Goal: Task Accomplishment & Management: Manage account settings

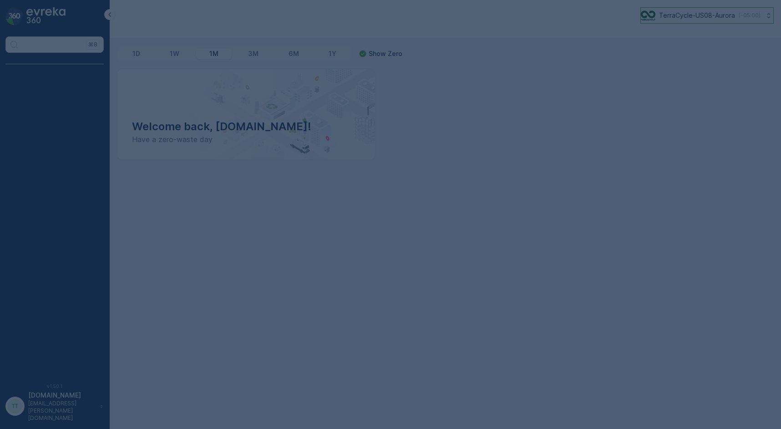
click at [688, 21] on button "TerraCycle-US08-Aurora ( -05:00 )" at bounding box center [707, 15] width 133 height 16
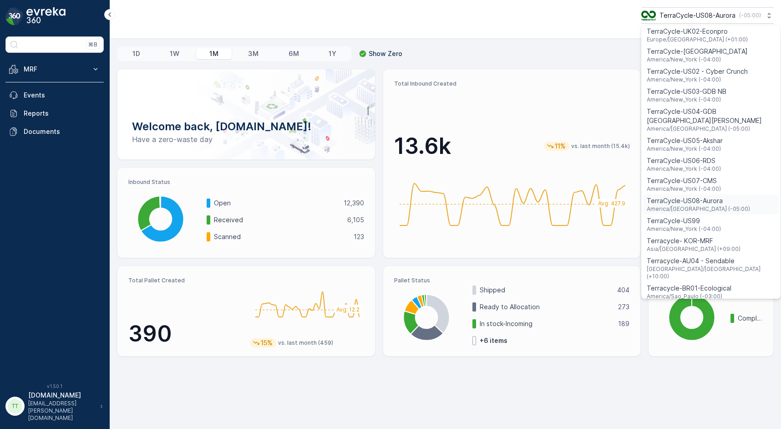
scroll to position [547, 0]
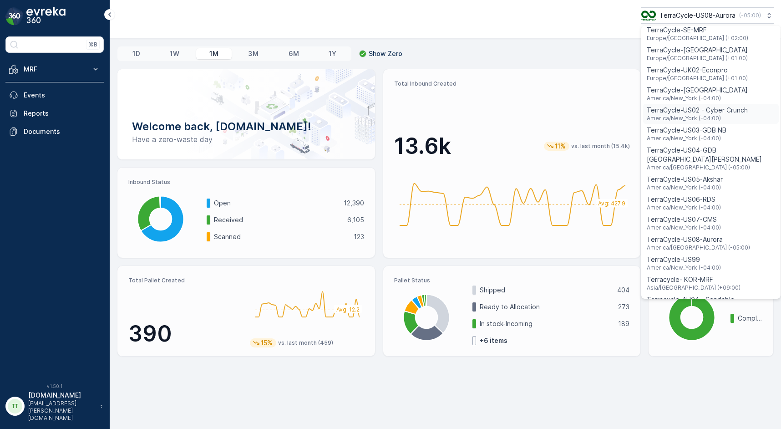
click at [690, 115] on span "America/New_York (-04:00)" at bounding box center [697, 118] width 101 height 7
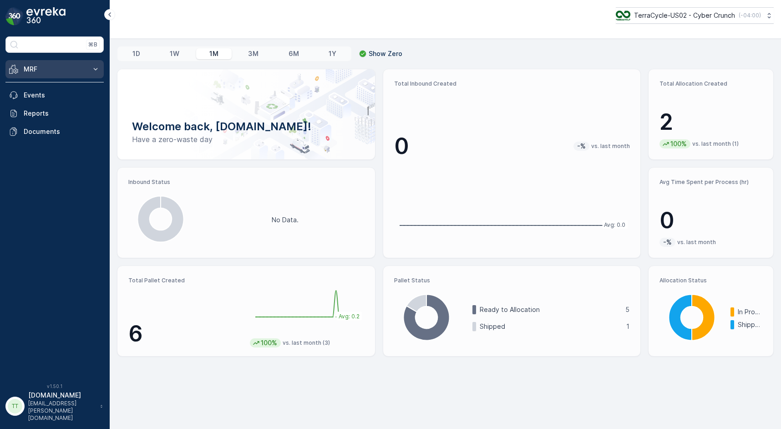
click at [92, 66] on icon at bounding box center [95, 69] width 9 height 9
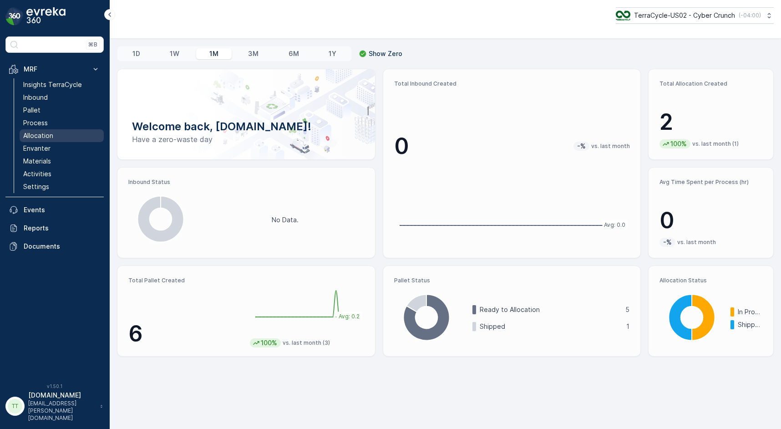
click at [55, 137] on link "Allocation" at bounding box center [62, 135] width 84 height 13
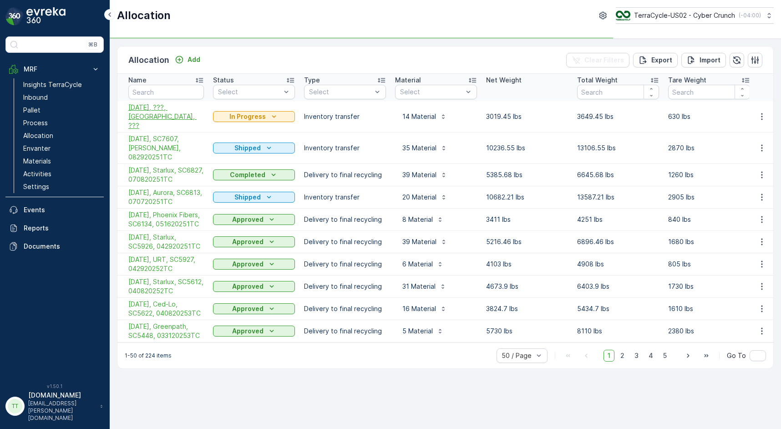
click at [178, 111] on span "[DATE], ???, [GEOGRAPHIC_DATA], ???" at bounding box center [166, 116] width 76 height 27
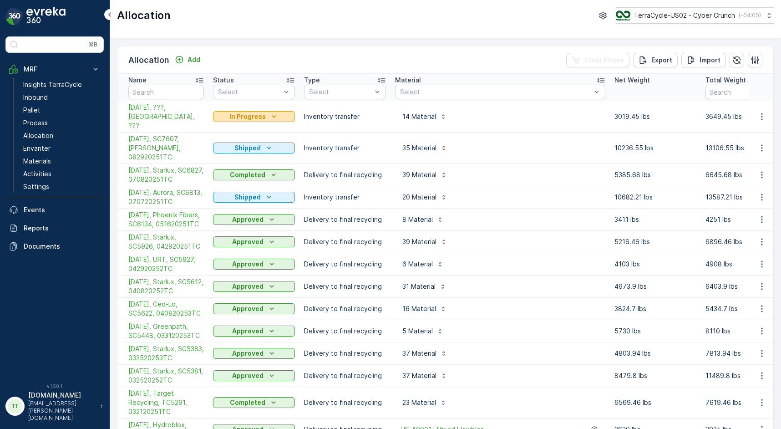
click at [238, 113] on p "In Progress" at bounding box center [247, 116] width 36 height 9
click at [243, 153] on span "Completed" at bounding box center [236, 151] width 34 height 9
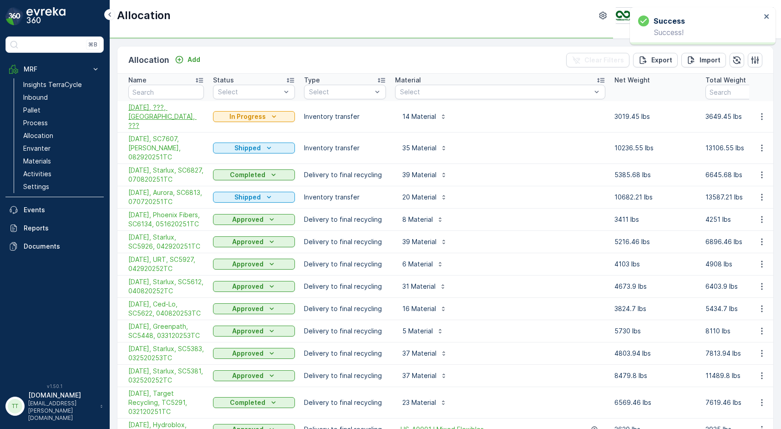
click at [176, 109] on span "[DATE], ???, [GEOGRAPHIC_DATA], ???" at bounding box center [166, 116] width 76 height 27
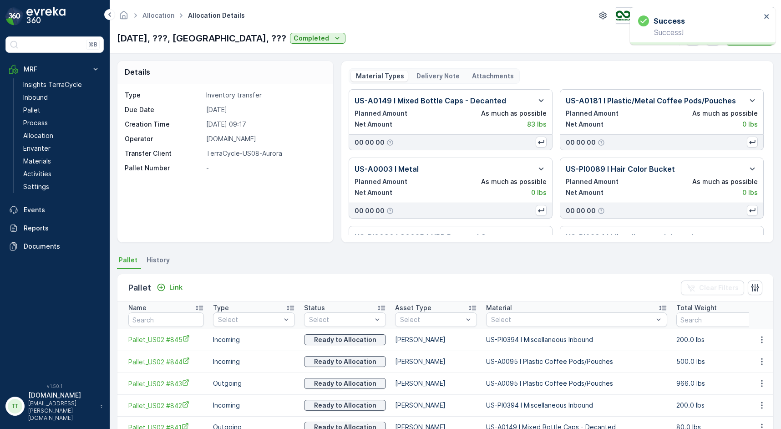
click at [608, 67] on div "Material Types Delivery Note Attachments US-A0149 I Mixed Bottle Caps - Decante…" at bounding box center [557, 152] width 433 height 182
click at [442, 75] on p "Delivery Note" at bounding box center [437, 75] width 45 height 9
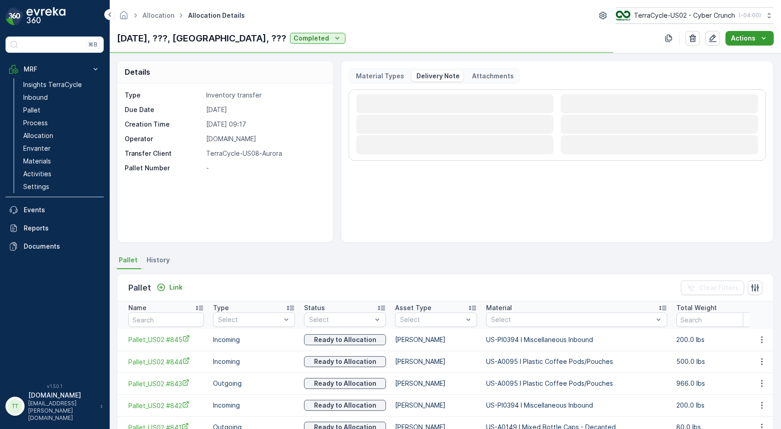
click at [739, 39] on p "Actions" at bounding box center [743, 38] width 25 height 9
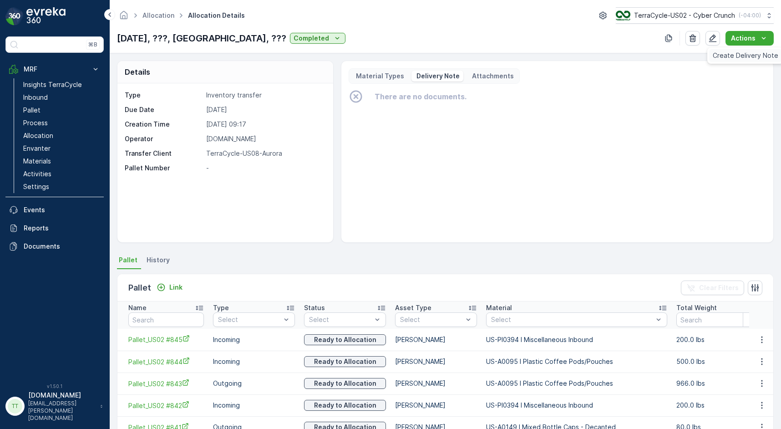
click at [732, 56] on span "Create Delivery Note" at bounding box center [746, 55] width 66 height 9
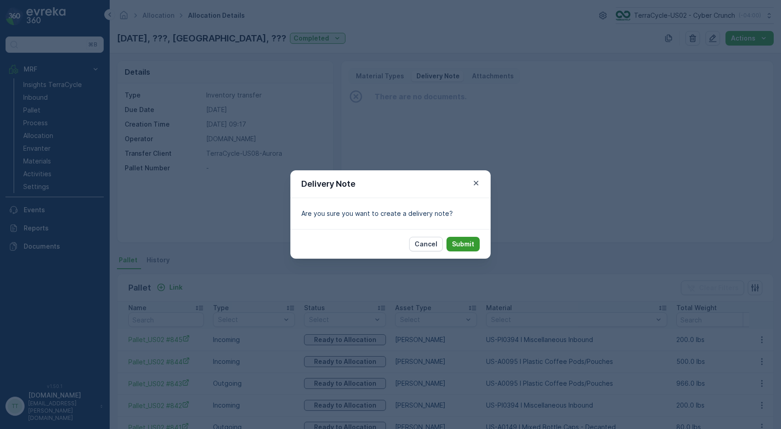
click at [473, 244] on p "Submit" at bounding box center [463, 243] width 22 height 9
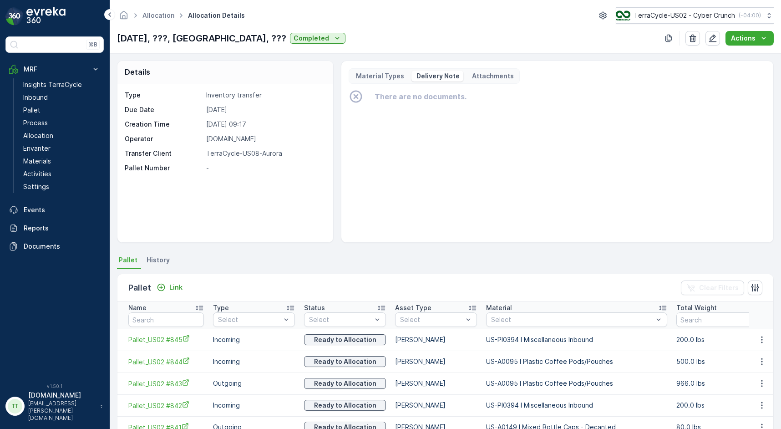
click at [472, 123] on div "There are no documents." at bounding box center [557, 162] width 417 height 146
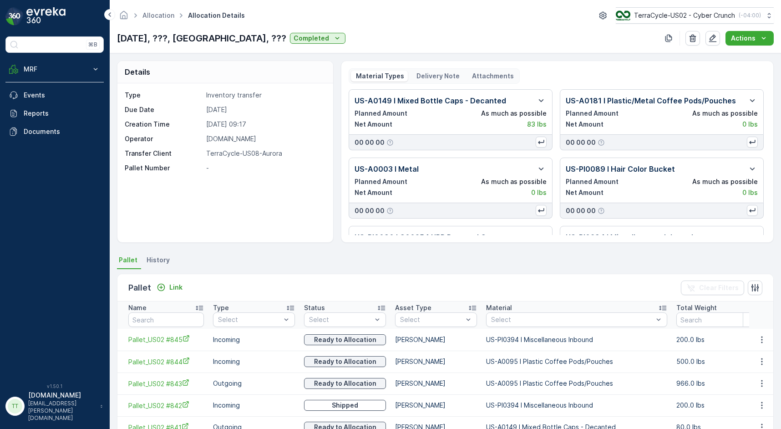
click at [447, 78] on p "Delivery Note" at bounding box center [437, 75] width 45 height 9
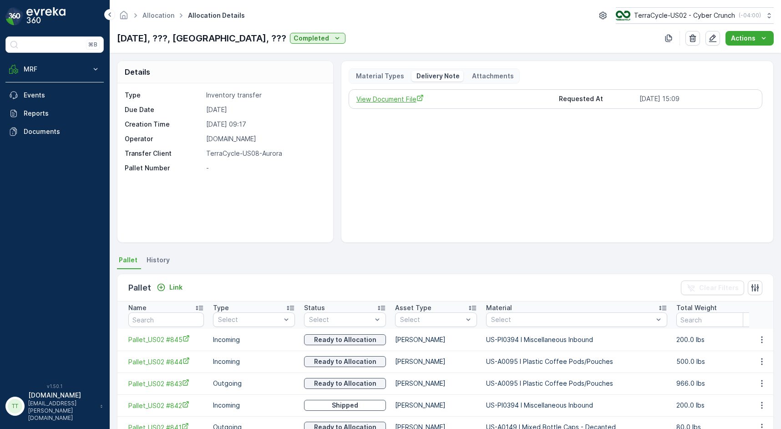
click at [395, 101] on span "View Document File" at bounding box center [454, 99] width 196 height 10
click at [713, 43] on button "button" at bounding box center [713, 38] width 15 height 15
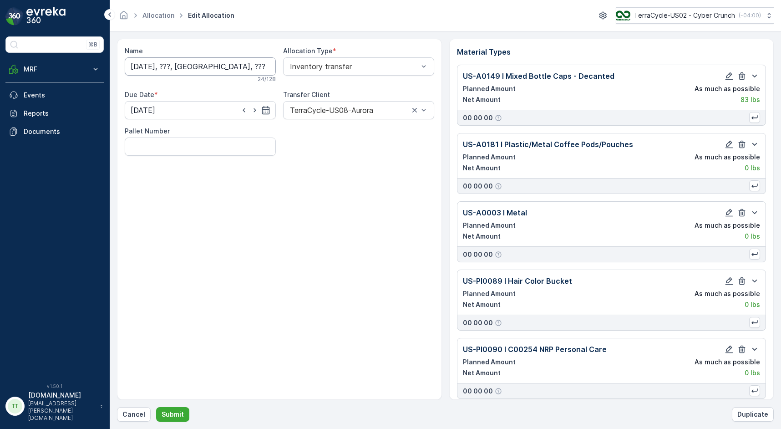
click at [162, 67] on input "[DATE], ???, [GEOGRAPHIC_DATA], ???" at bounding box center [200, 66] width 151 height 18
click at [167, 68] on input "[DATE], ???, [GEOGRAPHIC_DATA], ???" at bounding box center [200, 66] width 151 height 18
paste input "SC7735"
click at [225, 68] on input "[DATE], SC7735, [PERSON_NAME], ???" at bounding box center [200, 66] width 151 height 18
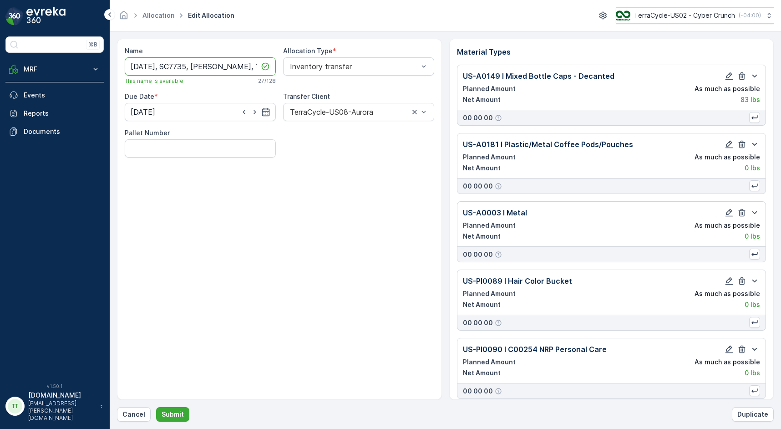
click at [225, 68] on input "[DATE], SC7735, [PERSON_NAME], ???" at bounding box center [200, 66] width 151 height 18
click at [227, 68] on input "[DATE], SC7735, [PERSON_NAME], ???" at bounding box center [200, 66] width 151 height 18
paste input "090820252TC"
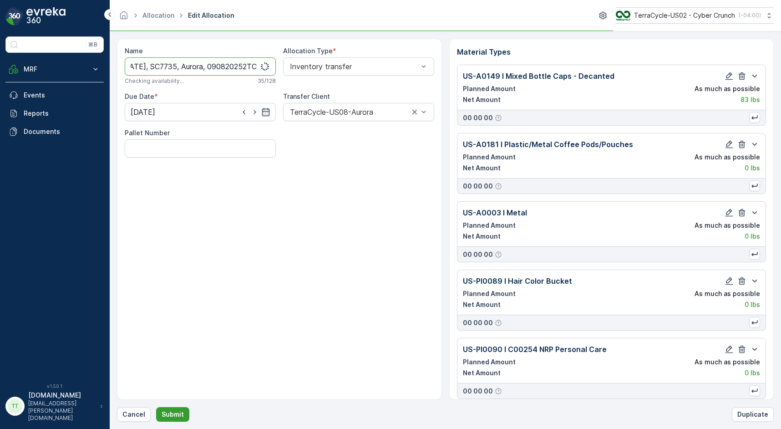
type input "[DATE], SC7735, Aurora, 090820252TC"
click at [175, 421] on button "Submit" at bounding box center [172, 414] width 33 height 15
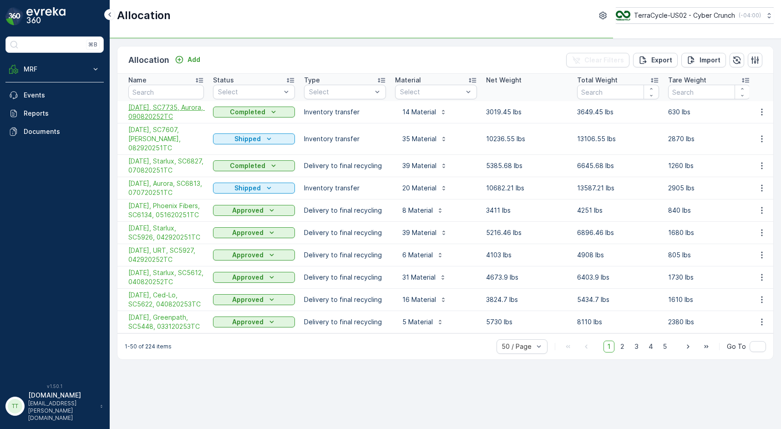
click at [136, 118] on span "[DATE], SC7735, Aurora, 090820252TC" at bounding box center [166, 112] width 76 height 18
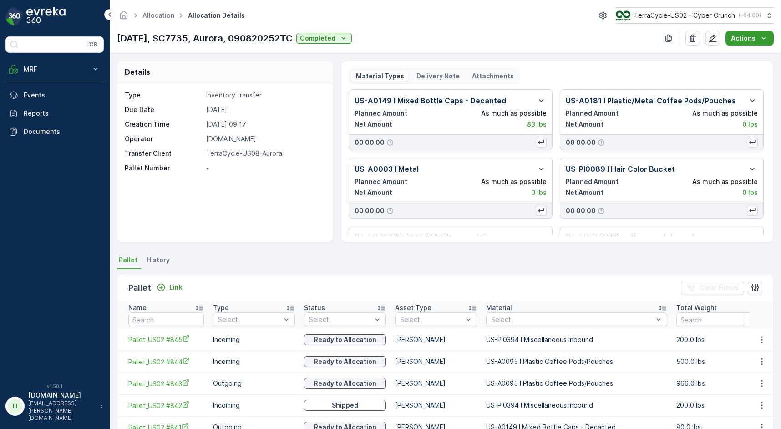
click at [738, 38] on p "Actions" at bounding box center [743, 38] width 25 height 9
click at [734, 58] on span "Create Delivery Note" at bounding box center [746, 55] width 66 height 9
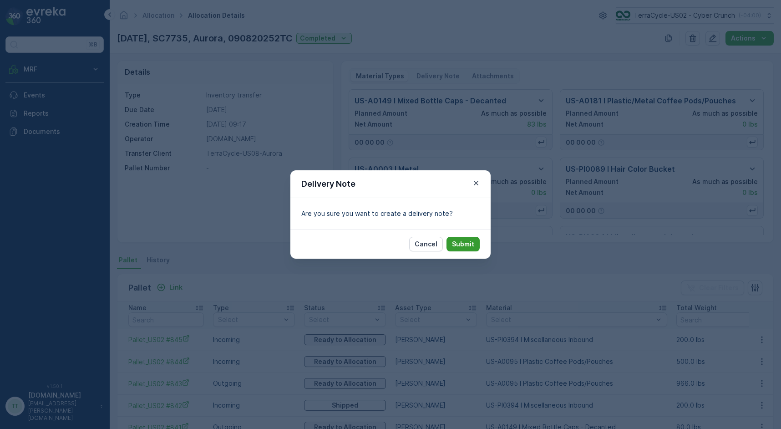
click at [470, 243] on p "Submit" at bounding box center [463, 243] width 22 height 9
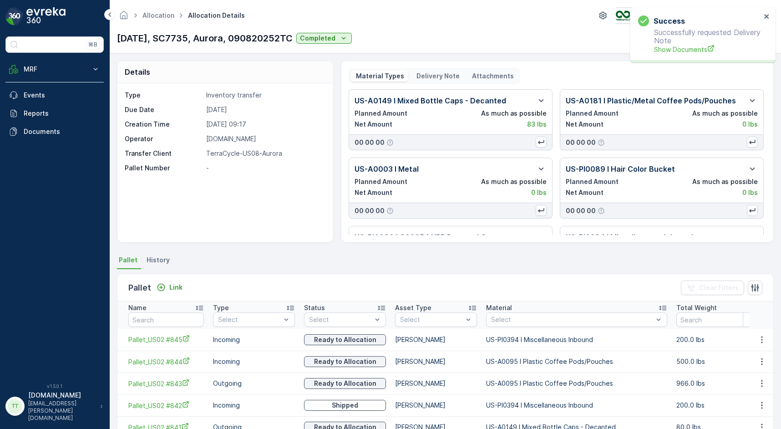
click at [171, 41] on p "[DATE], SC7735, Aurora, 090820252TC" at bounding box center [205, 38] width 176 height 14
copy p "SC7735"
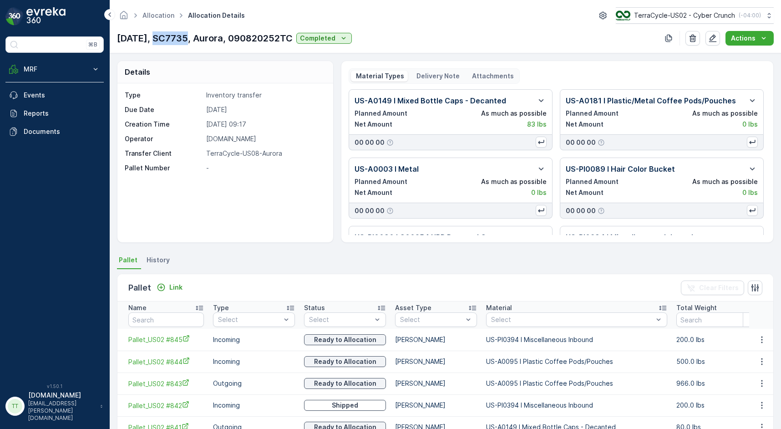
click at [448, 75] on p "Delivery Note" at bounding box center [437, 75] width 45 height 9
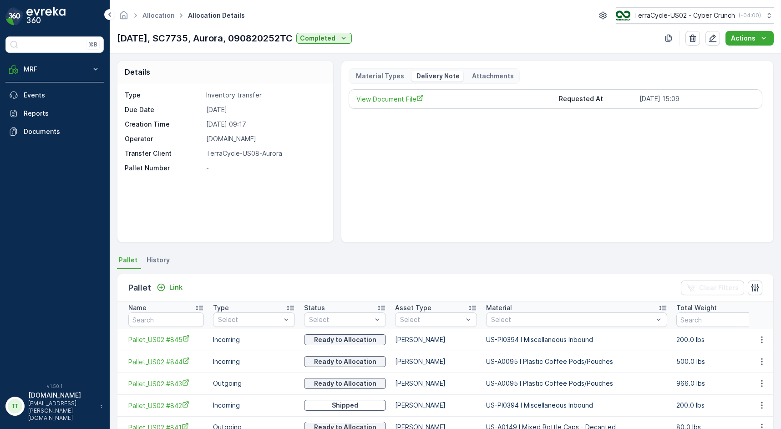
click at [427, 125] on div "View Document File Requested At [DATE] 15:09" at bounding box center [557, 162] width 417 height 146
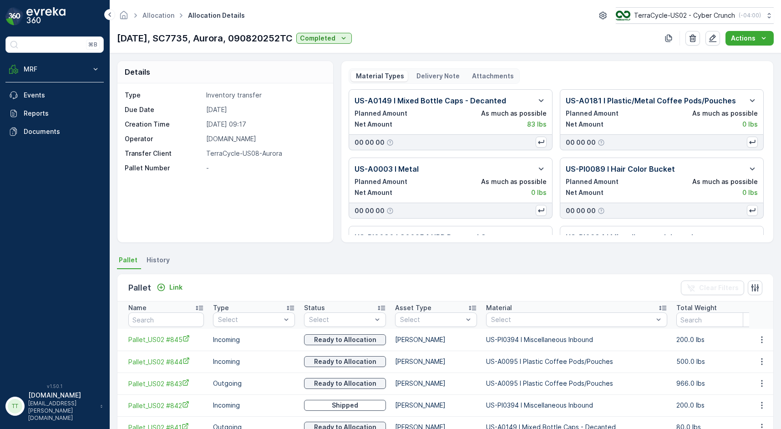
click at [454, 76] on p "Delivery Note" at bounding box center [437, 75] width 45 height 9
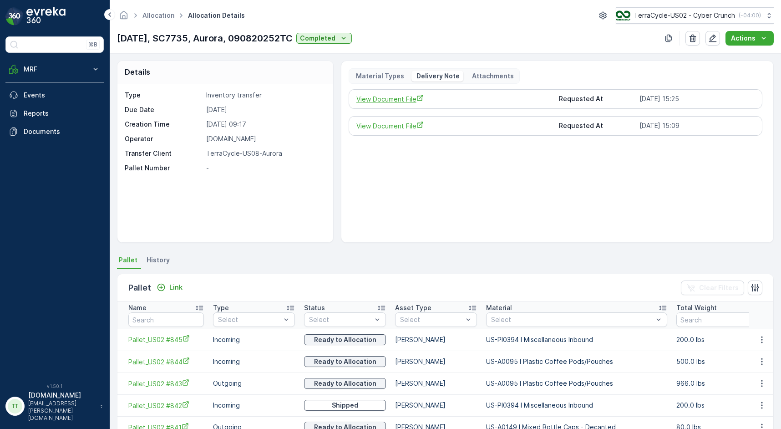
click at [401, 98] on span "View Document File" at bounding box center [454, 99] width 196 height 10
